Goal: Information Seeking & Learning: Compare options

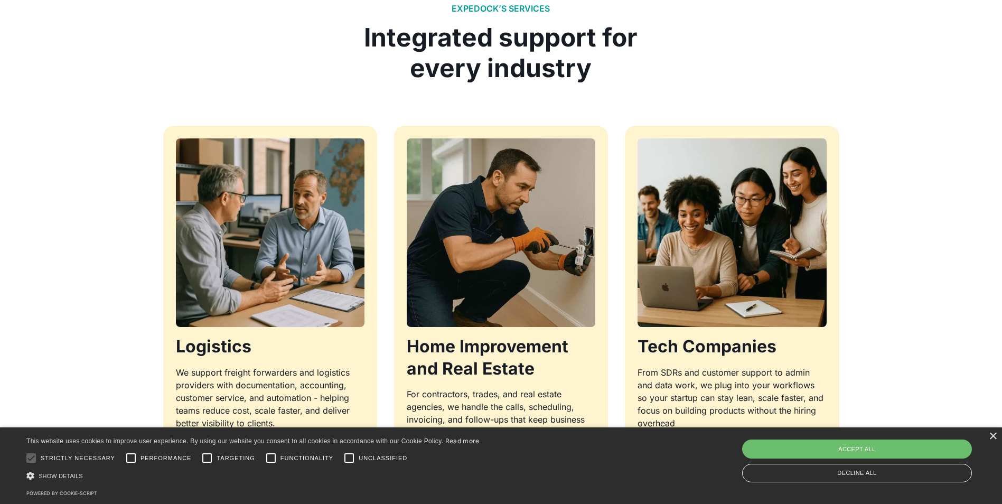
scroll to position [1110, 0]
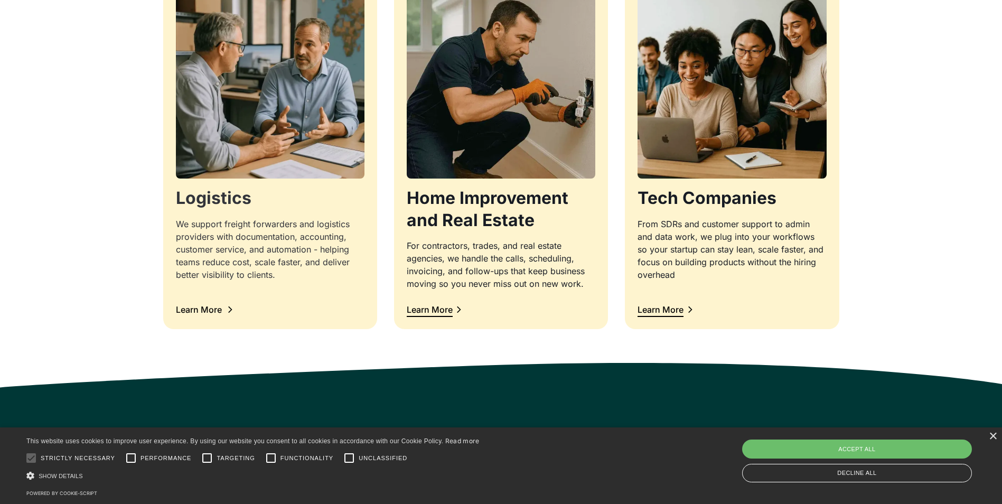
click at [218, 313] on div "Learn More" at bounding box center [199, 309] width 46 height 8
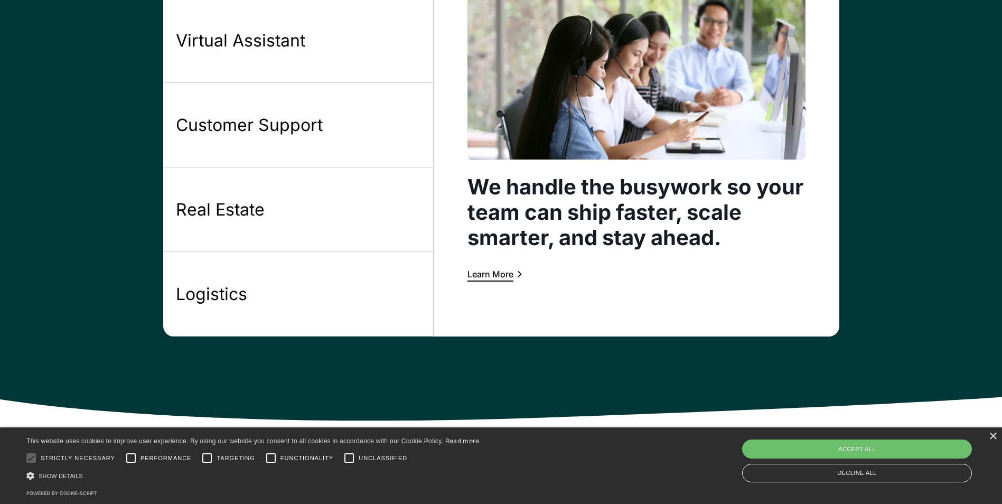
scroll to position [1004, 0]
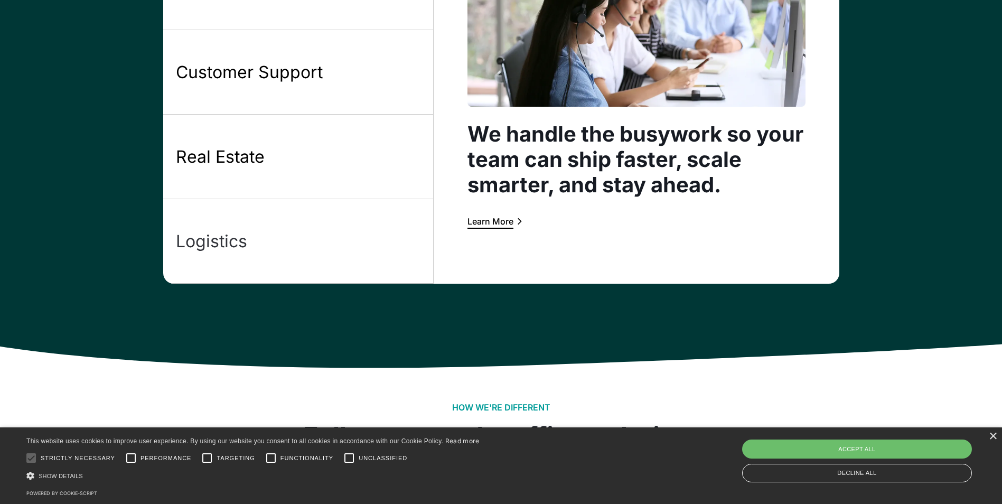
click at [219, 235] on div "Logistics" at bounding box center [211, 241] width 71 height 22
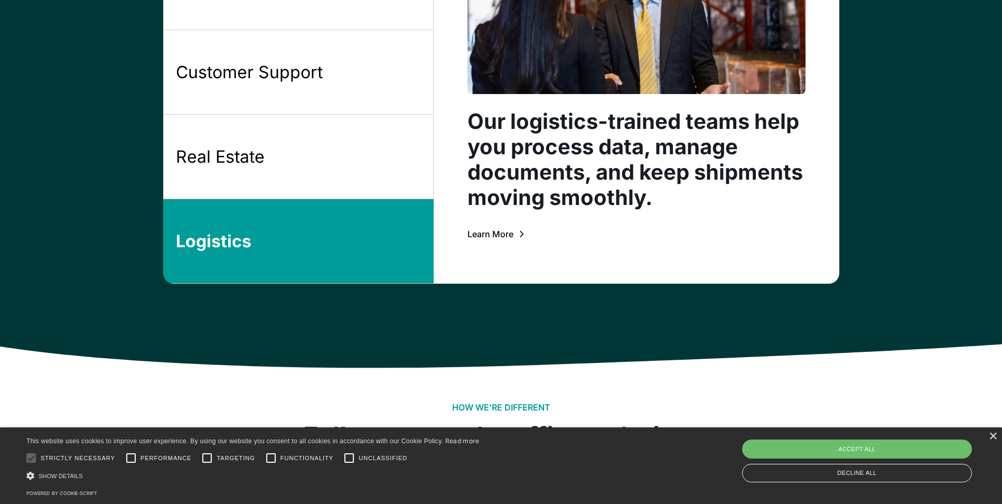
click at [488, 230] on div "Learn More" at bounding box center [491, 234] width 46 height 8
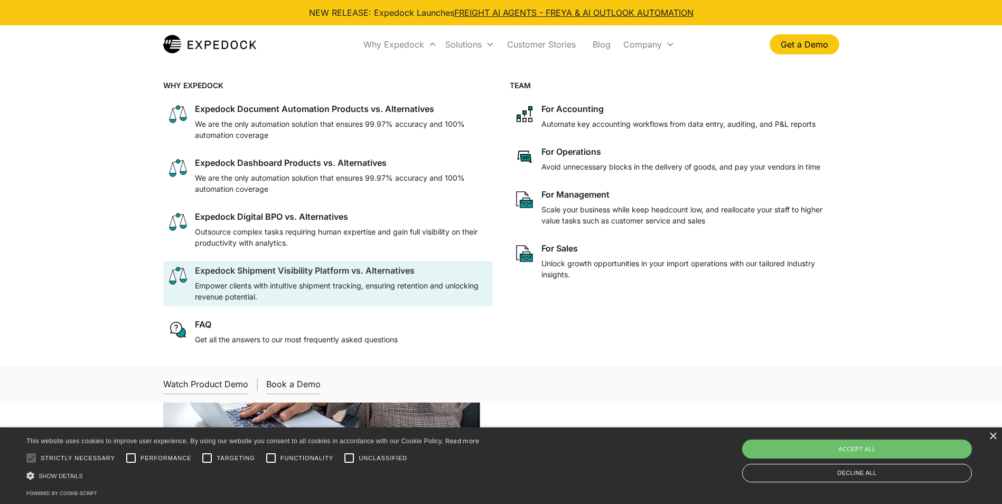
click at [243, 266] on div "Expedock Shipment Visibility Platform vs. Alternatives" at bounding box center [305, 270] width 220 height 11
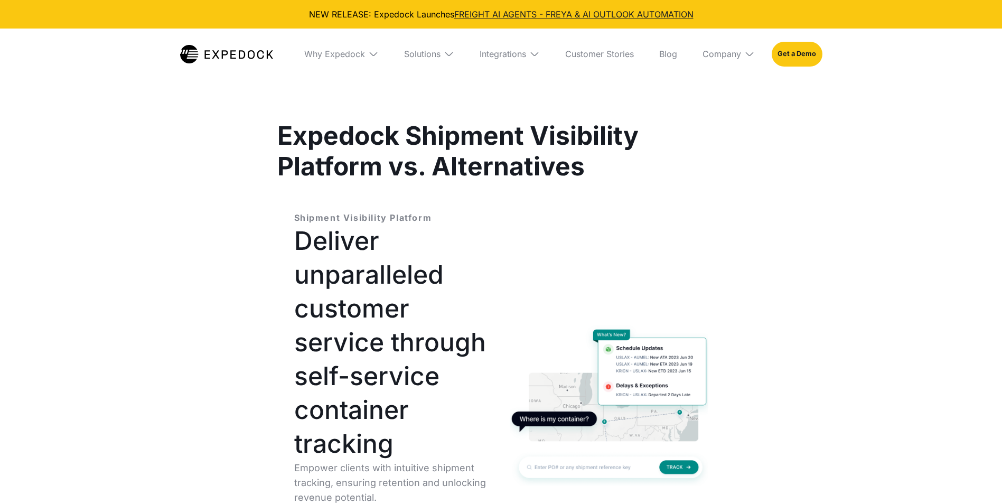
select select
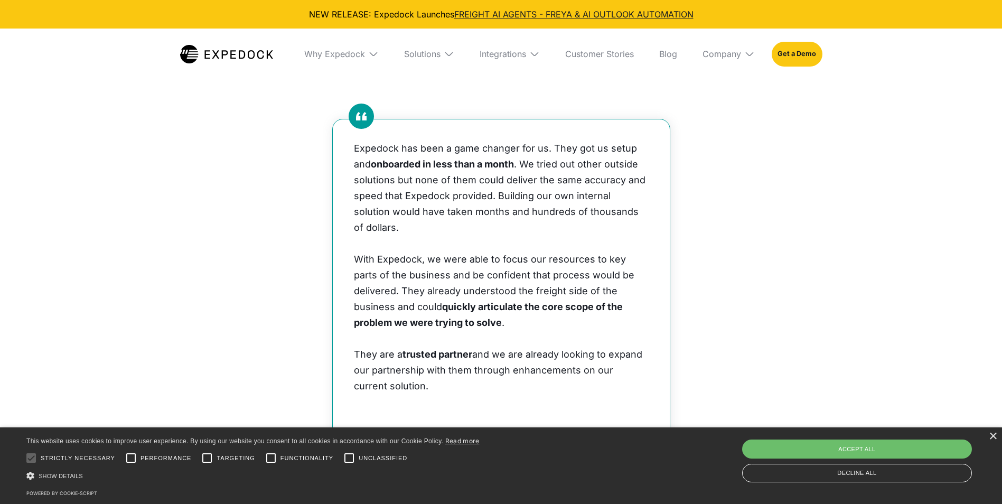
scroll to position [3488, 0]
